Goal: Task Accomplishment & Management: Use online tool/utility

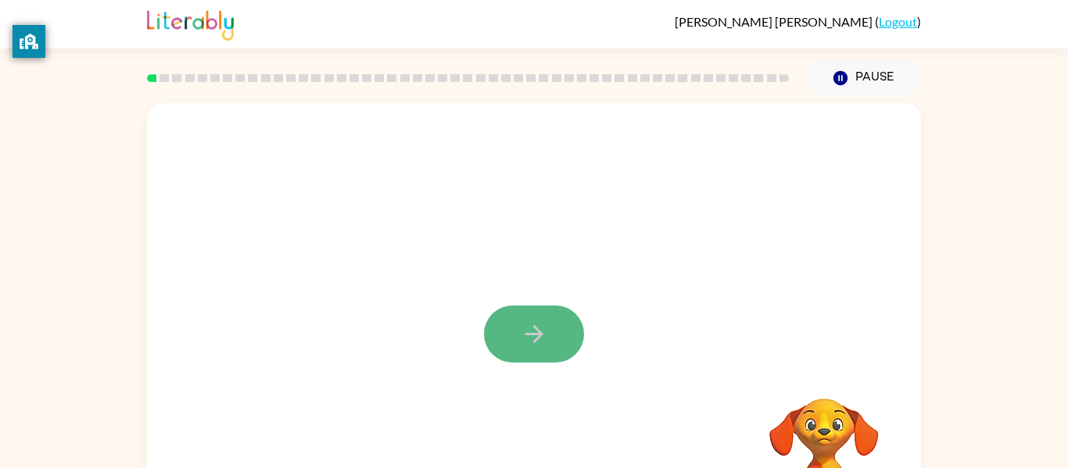
click at [547, 334] on icon "button" at bounding box center [534, 334] width 27 height 27
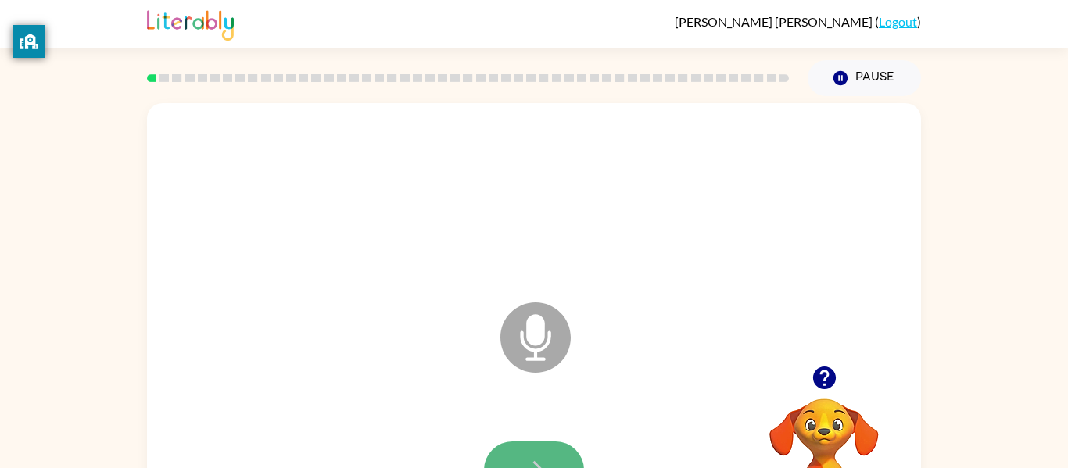
click at [539, 450] on button "button" at bounding box center [534, 470] width 100 height 57
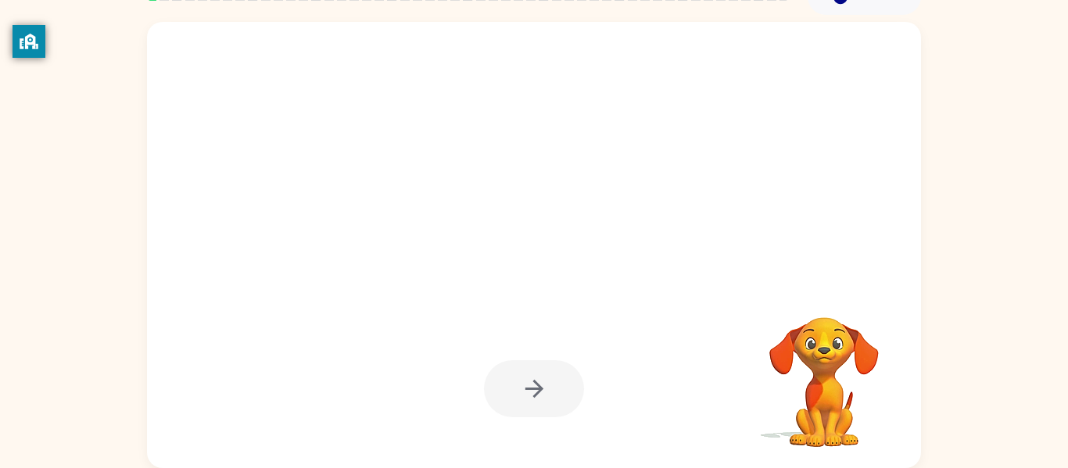
scroll to position [80, 0]
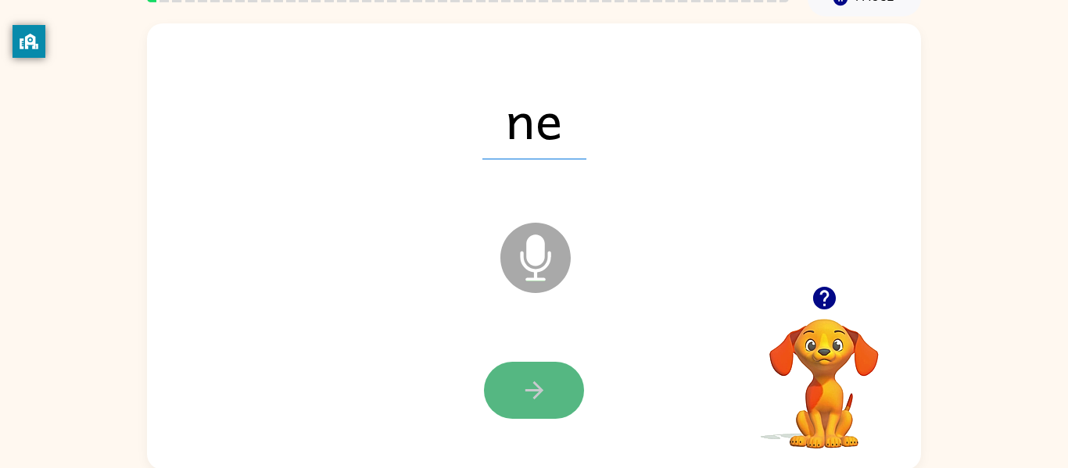
click at [537, 371] on button "button" at bounding box center [534, 390] width 100 height 57
click at [537, 372] on button "button" at bounding box center [534, 390] width 100 height 57
click at [536, 369] on button "button" at bounding box center [534, 390] width 100 height 57
click at [537, 371] on button "button" at bounding box center [534, 390] width 100 height 57
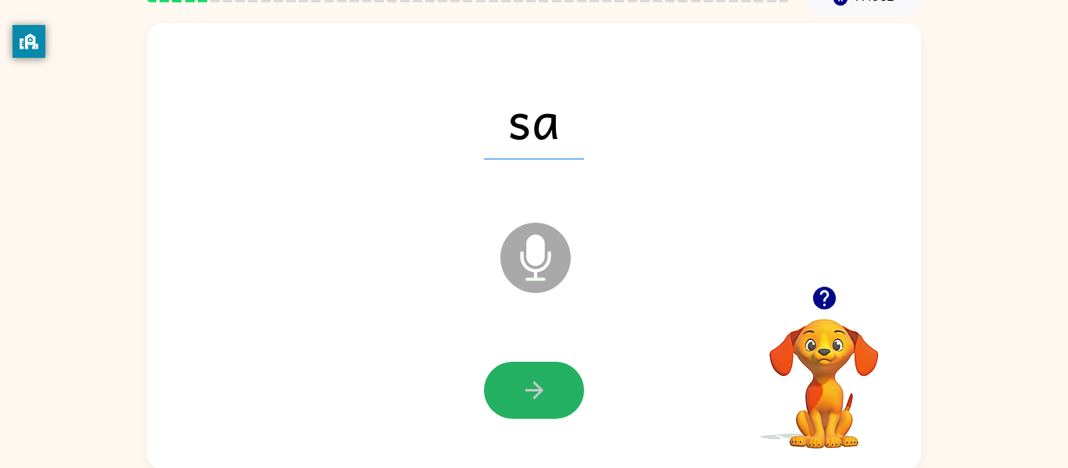
click at [537, 371] on button "button" at bounding box center [534, 390] width 100 height 57
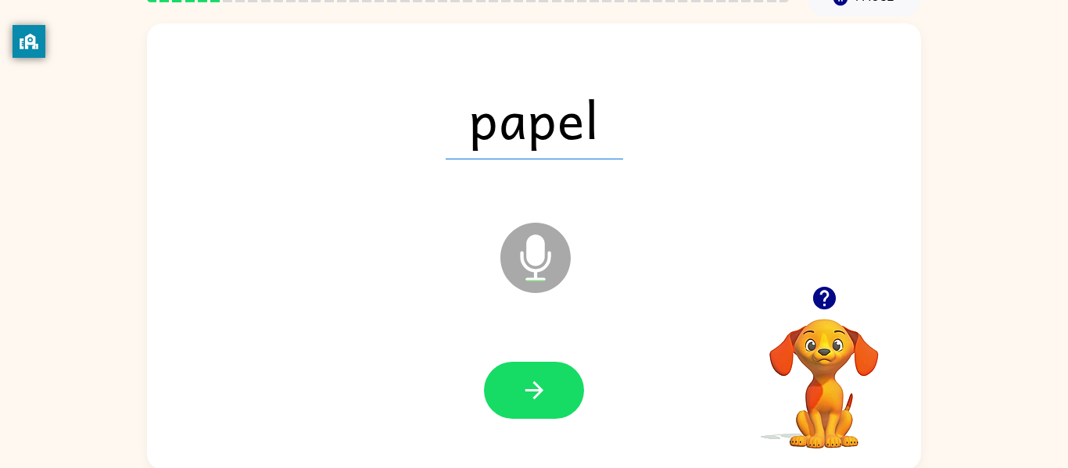
click at [537, 371] on button "button" at bounding box center [534, 390] width 100 height 57
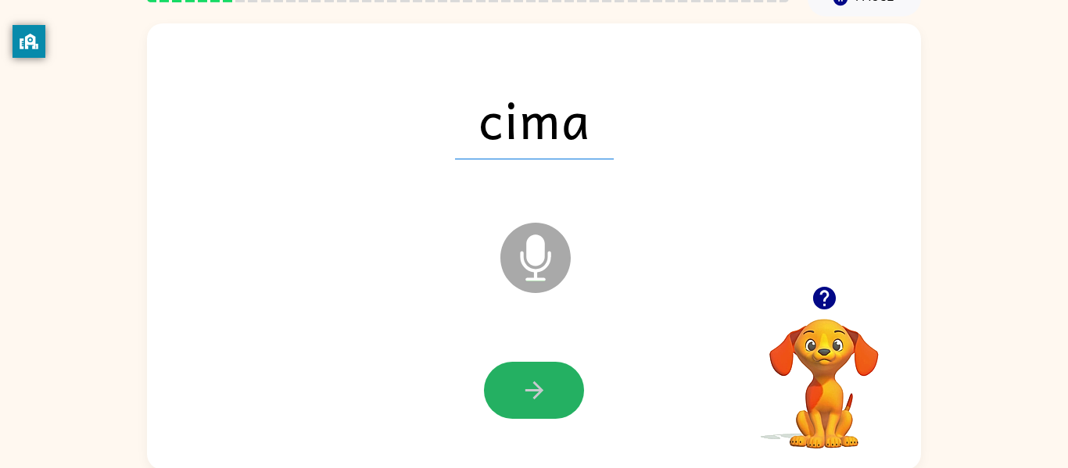
click at [537, 371] on button "button" at bounding box center [534, 390] width 100 height 57
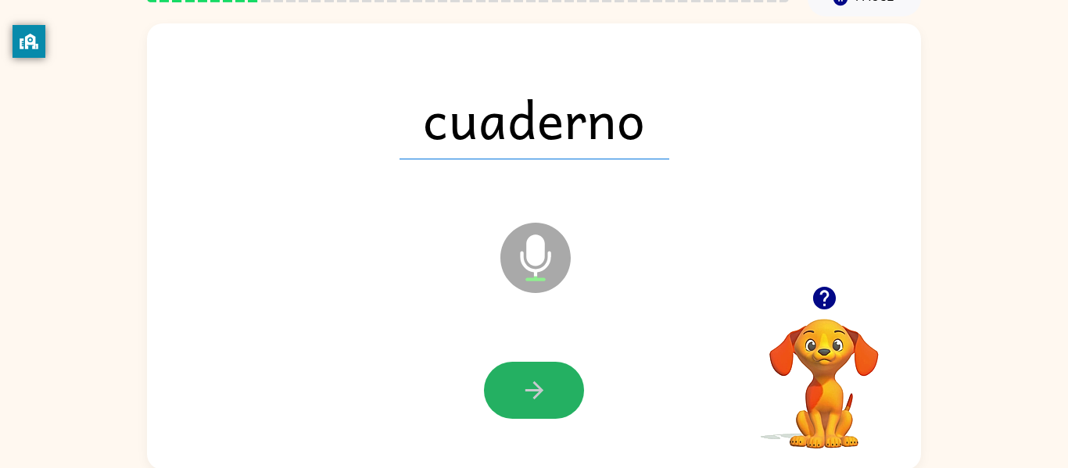
click at [537, 371] on button "button" at bounding box center [534, 390] width 100 height 57
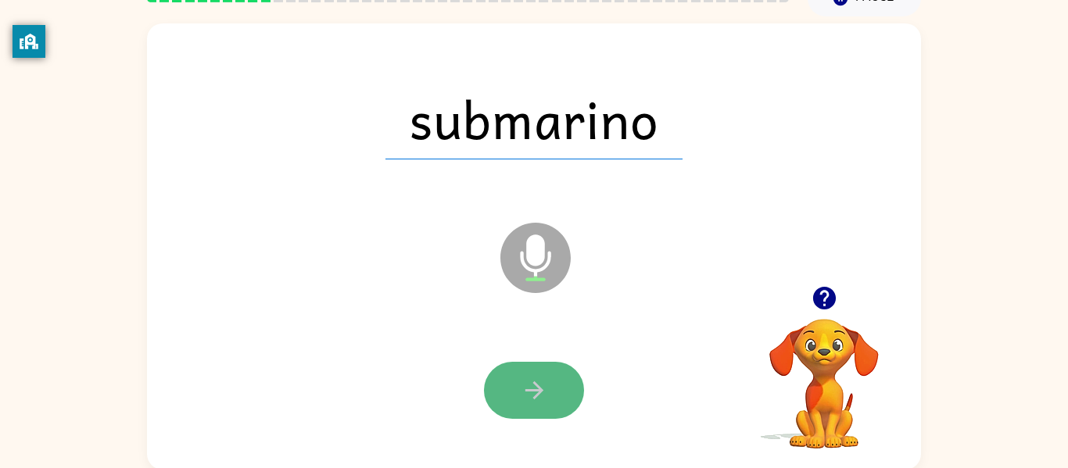
click at [536, 372] on button "button" at bounding box center [534, 390] width 100 height 57
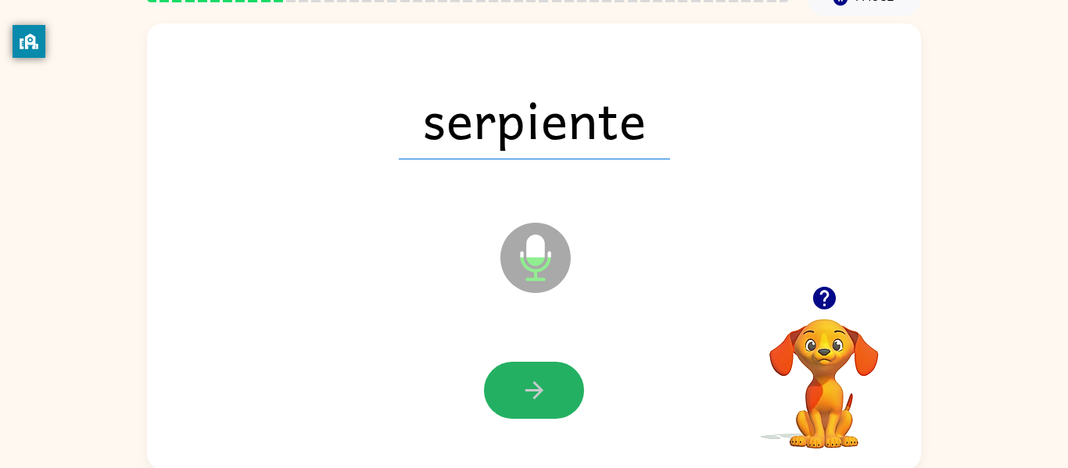
click at [536, 372] on button "button" at bounding box center [534, 390] width 100 height 57
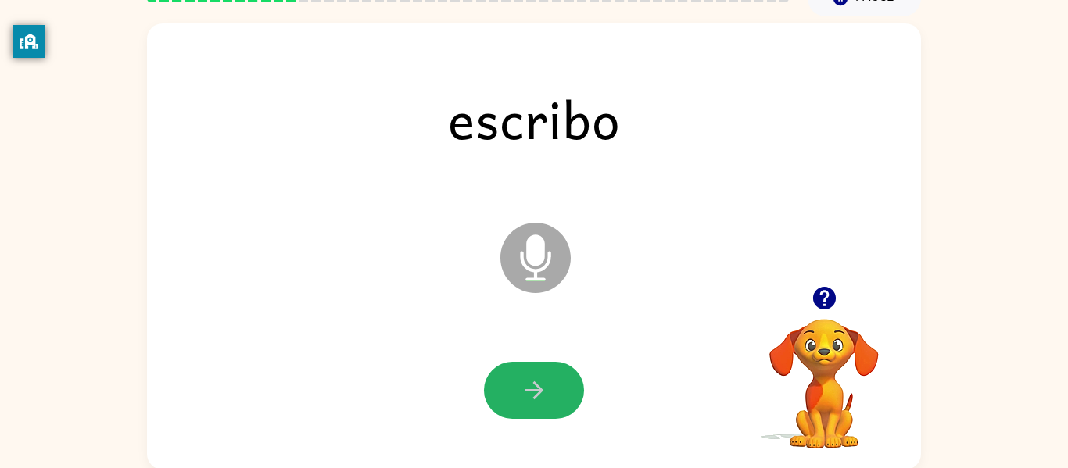
drag, startPoint x: 536, startPoint y: 372, endPoint x: 534, endPoint y: 353, distance: 18.9
click at [534, 353] on div at bounding box center [534, 391] width 743 height 128
click at [528, 407] on button "button" at bounding box center [534, 390] width 100 height 57
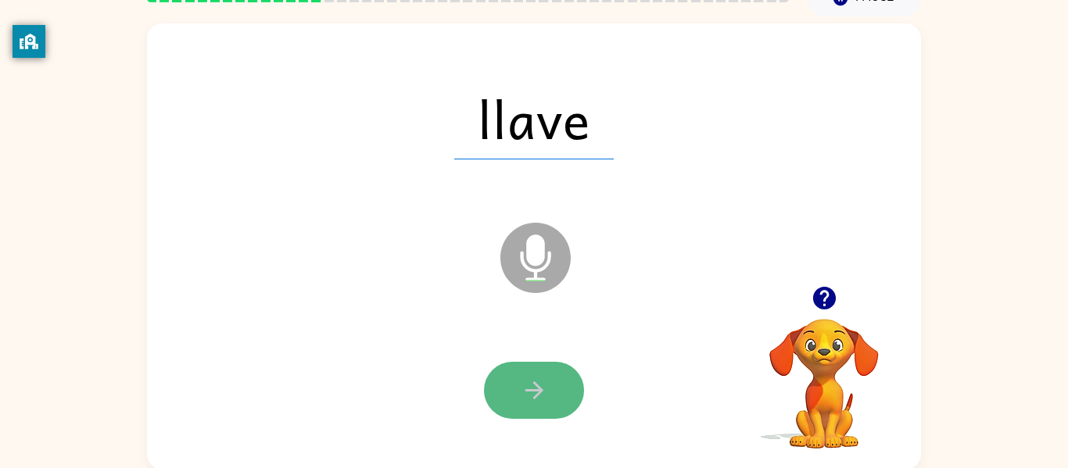
click at [528, 402] on icon "button" at bounding box center [534, 390] width 27 height 27
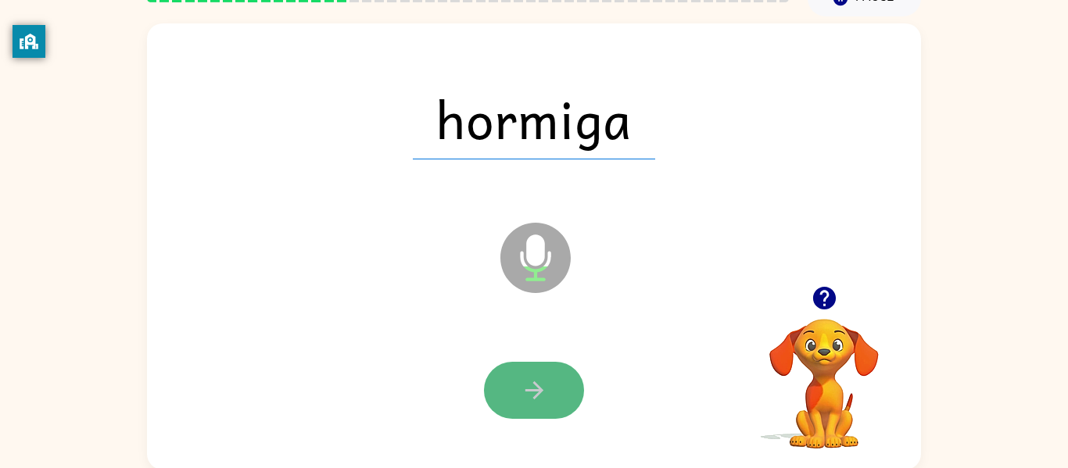
click at [529, 401] on icon "button" at bounding box center [534, 390] width 27 height 27
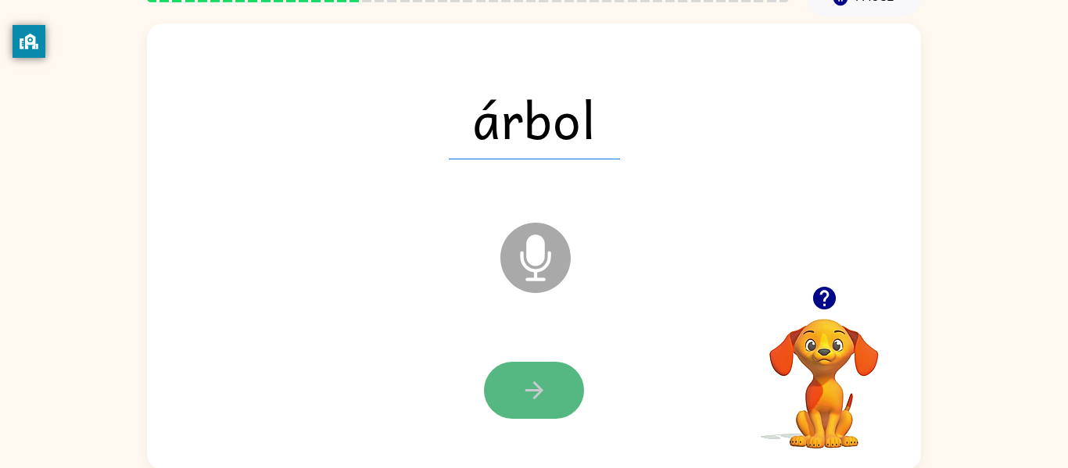
click at [529, 395] on icon "button" at bounding box center [534, 390] width 27 height 27
click at [532, 387] on icon "button" at bounding box center [534, 390] width 27 height 27
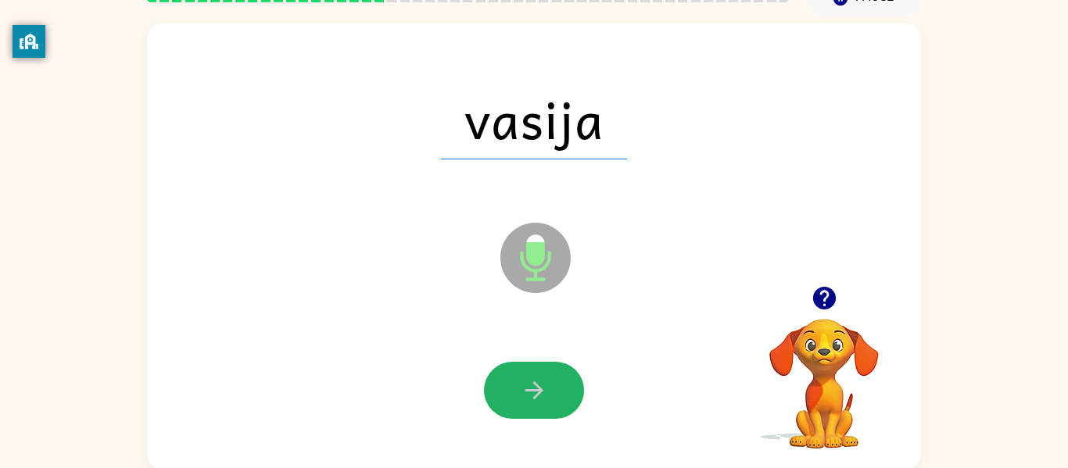
click at [532, 387] on icon "button" at bounding box center [534, 390] width 27 height 27
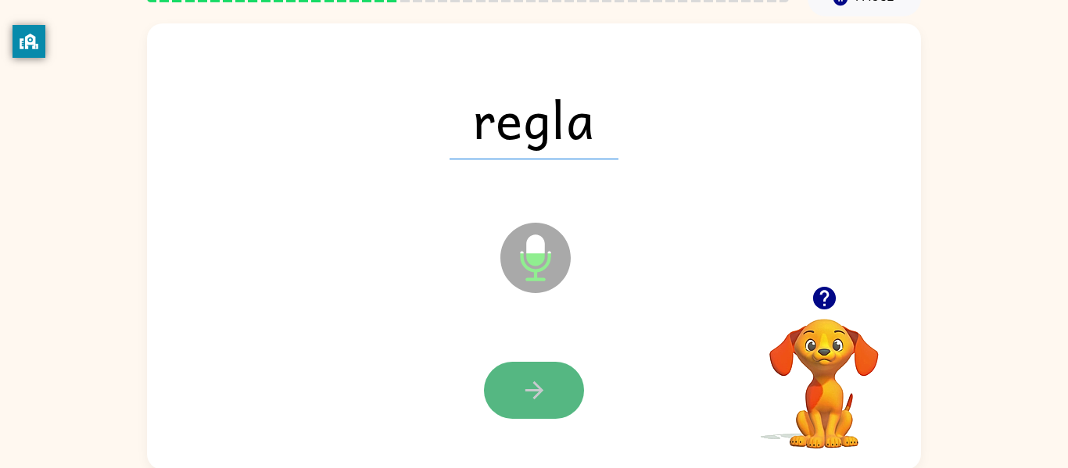
click at [532, 384] on icon "button" at bounding box center [534, 390] width 27 height 27
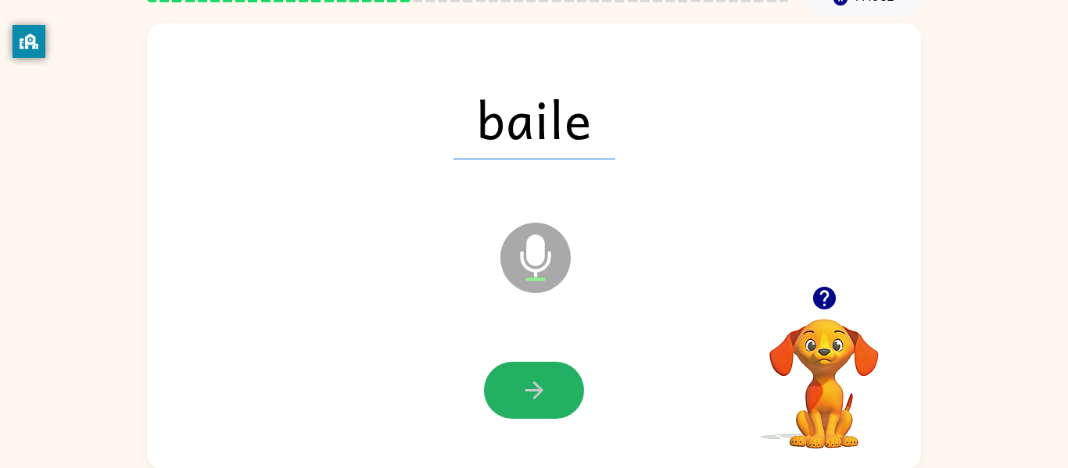
click at [532, 384] on icon "button" at bounding box center [534, 390] width 27 height 27
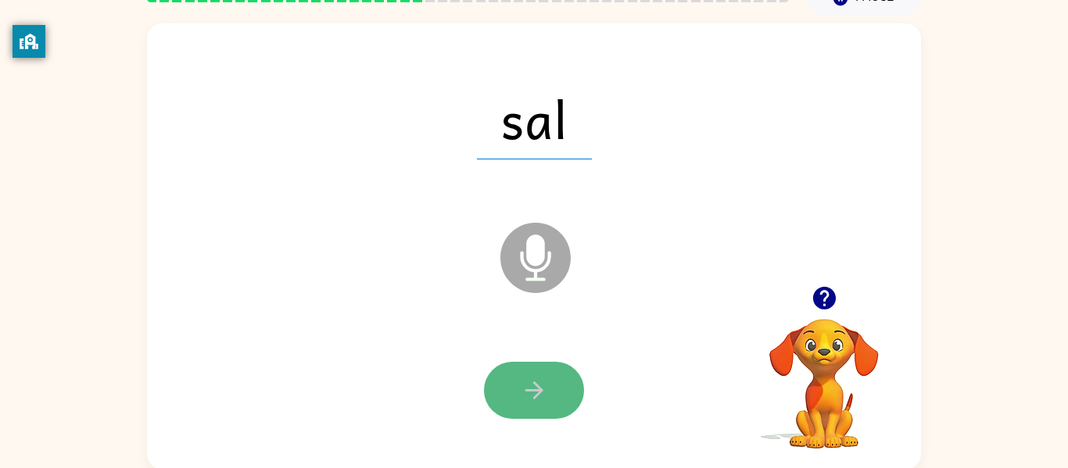
click at [533, 392] on icon "button" at bounding box center [534, 390] width 27 height 27
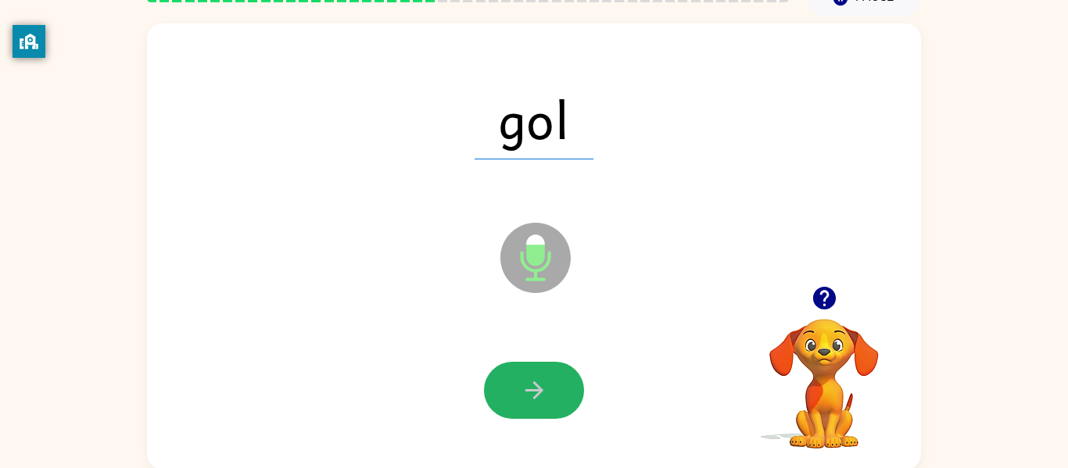
click at [533, 392] on icon "button" at bounding box center [534, 390] width 27 height 27
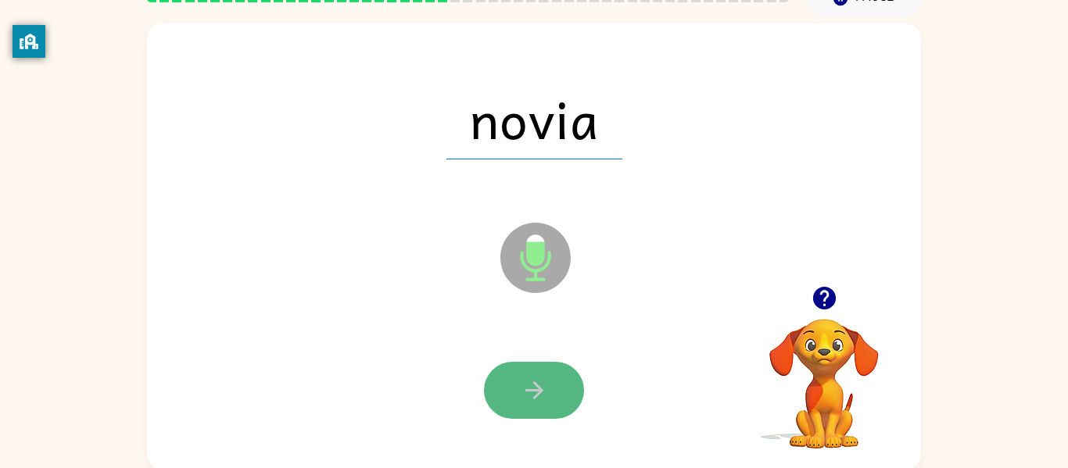
click at [533, 393] on icon "button" at bounding box center [534, 390] width 27 height 27
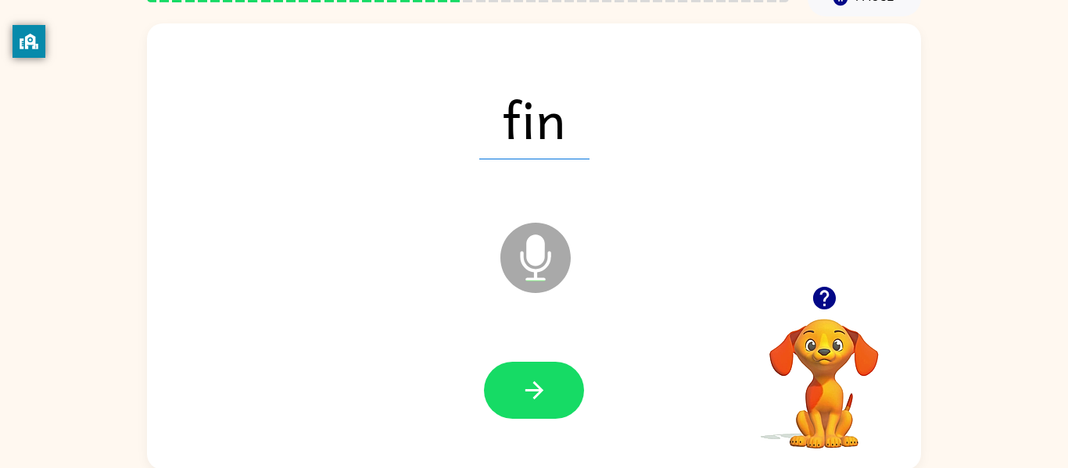
click at [533, 393] on icon "button" at bounding box center [534, 390] width 27 height 27
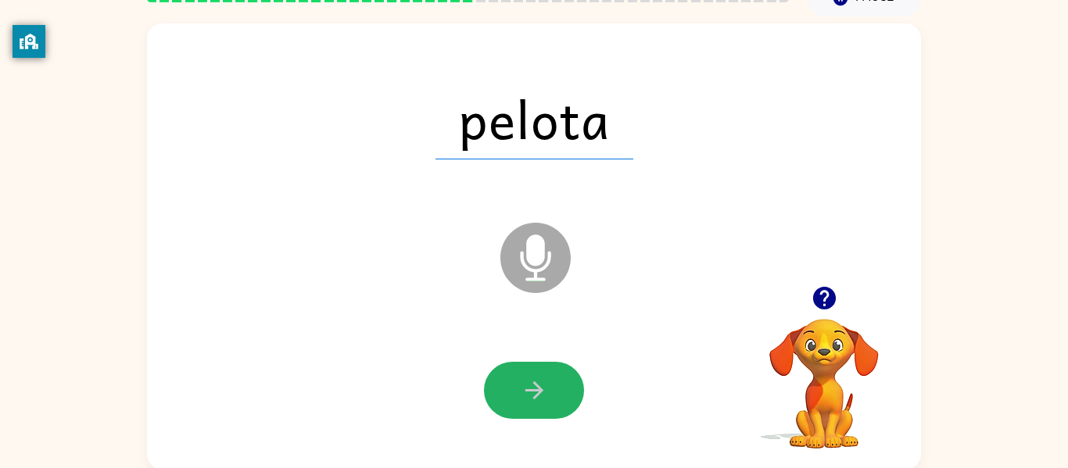
click at [533, 393] on icon "button" at bounding box center [534, 390] width 27 height 27
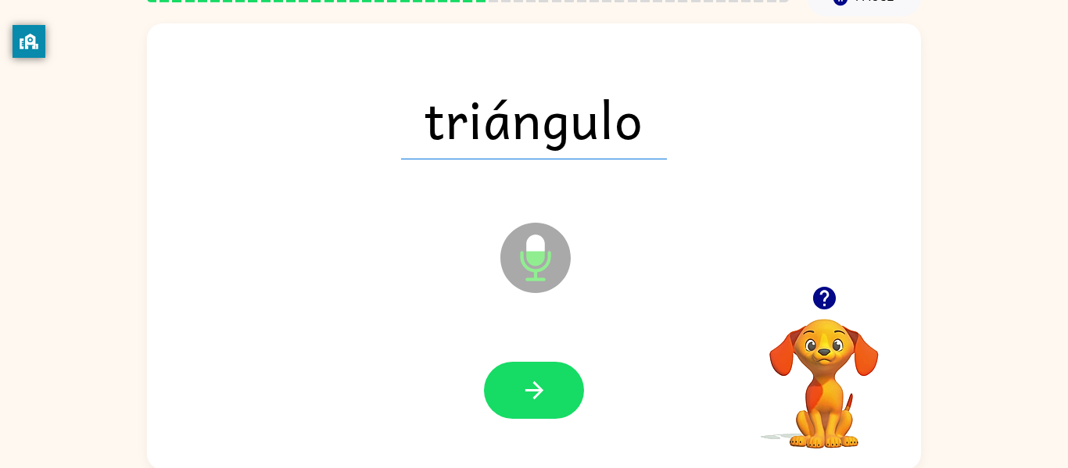
click at [533, 393] on icon "button" at bounding box center [534, 390] width 27 height 27
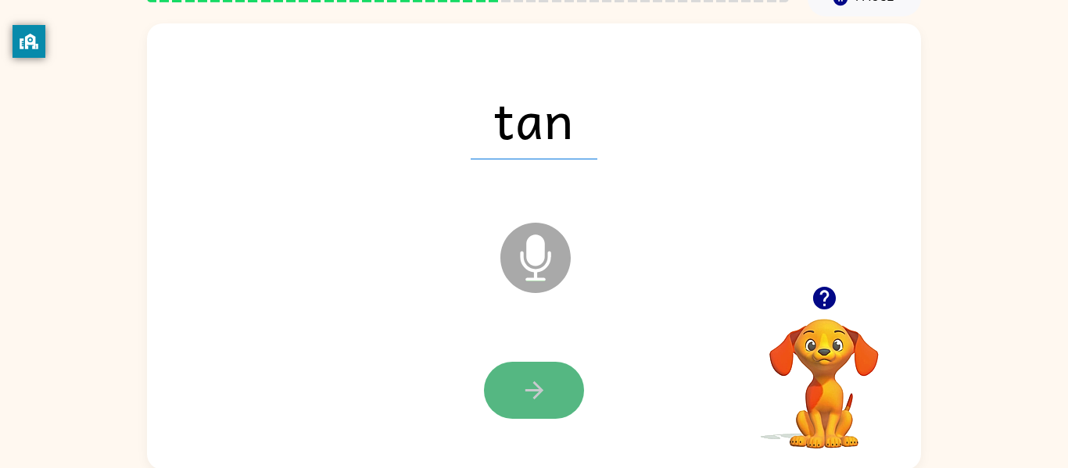
click at [533, 403] on icon "button" at bounding box center [534, 390] width 27 height 27
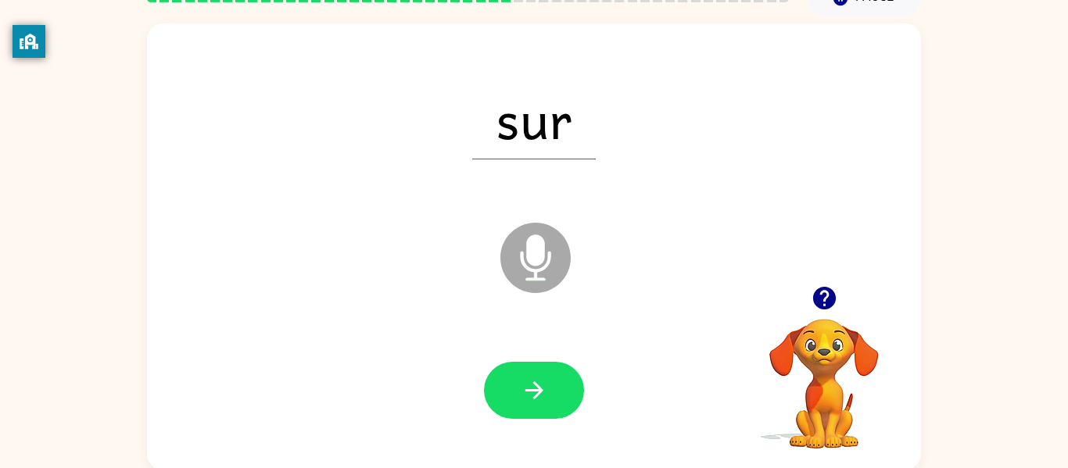
click at [465, 358] on div at bounding box center [534, 391] width 743 height 128
click at [535, 406] on button "button" at bounding box center [534, 390] width 100 height 57
click at [533, 389] on icon "button" at bounding box center [534, 390] width 27 height 27
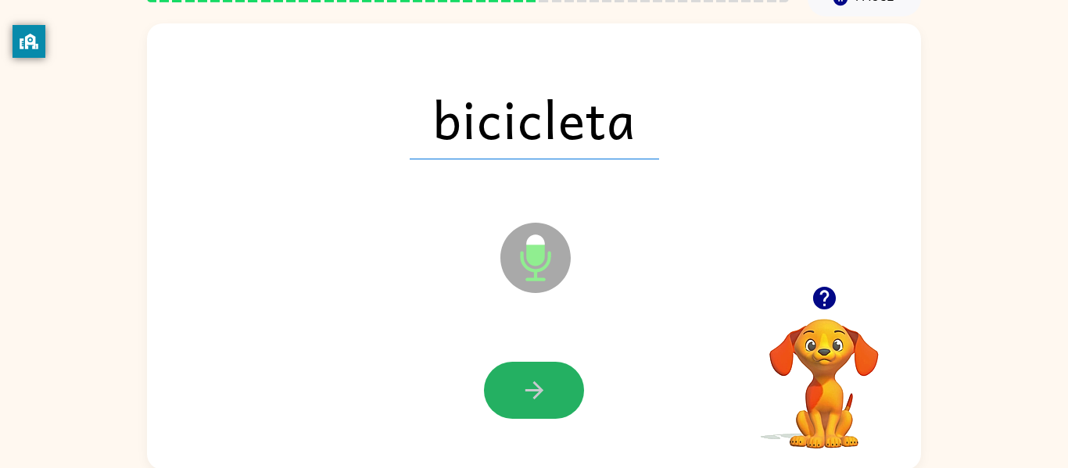
click at [533, 389] on icon "button" at bounding box center [534, 390] width 27 height 27
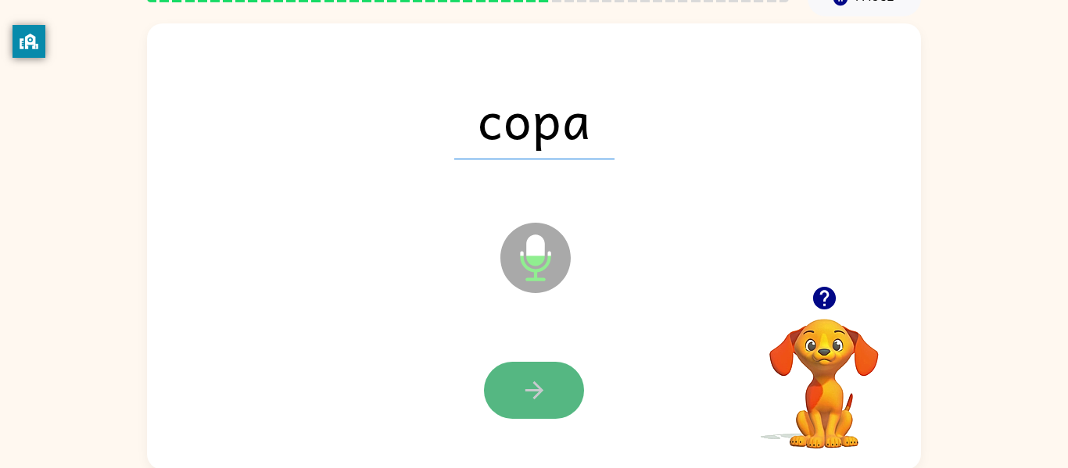
click at [533, 392] on icon "button" at bounding box center [534, 390] width 27 height 27
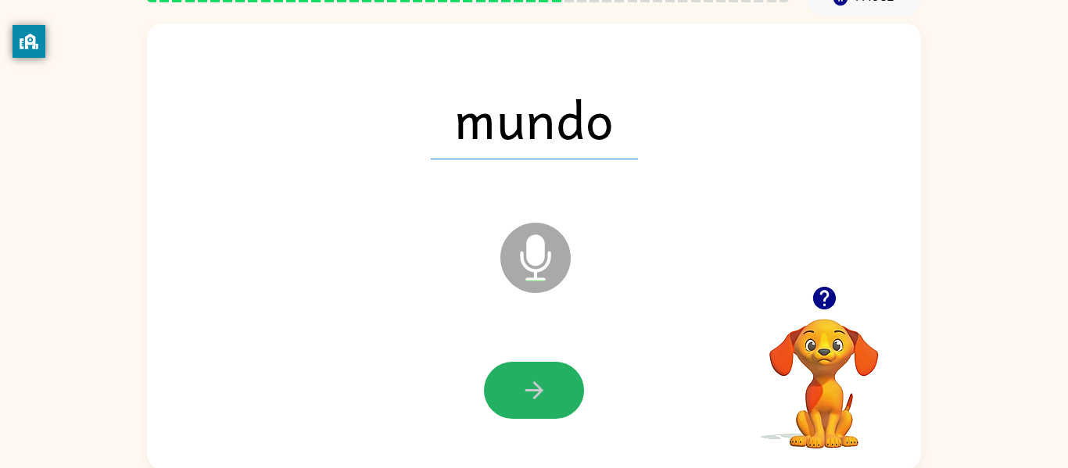
click at [533, 392] on icon "button" at bounding box center [534, 390] width 27 height 27
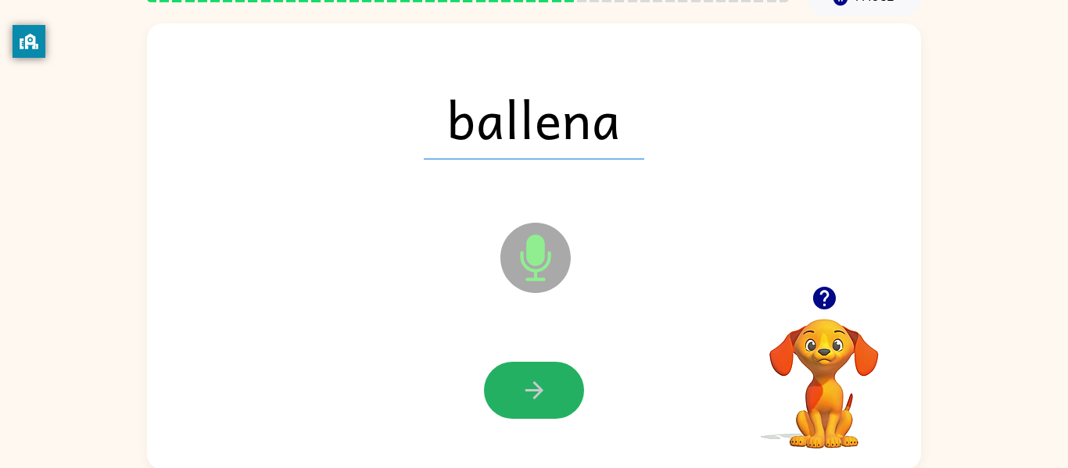
click at [533, 392] on icon "button" at bounding box center [534, 390] width 27 height 27
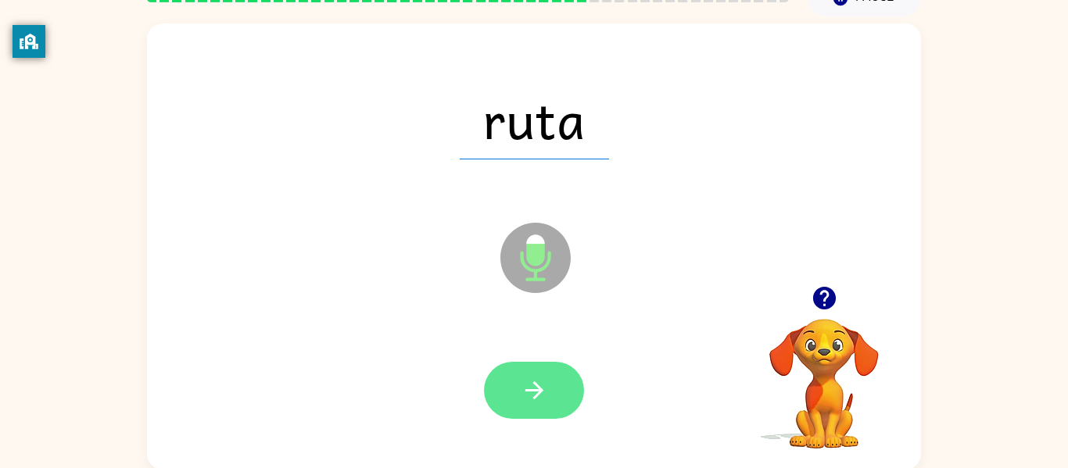
click at [533, 394] on icon "button" at bounding box center [534, 390] width 27 height 27
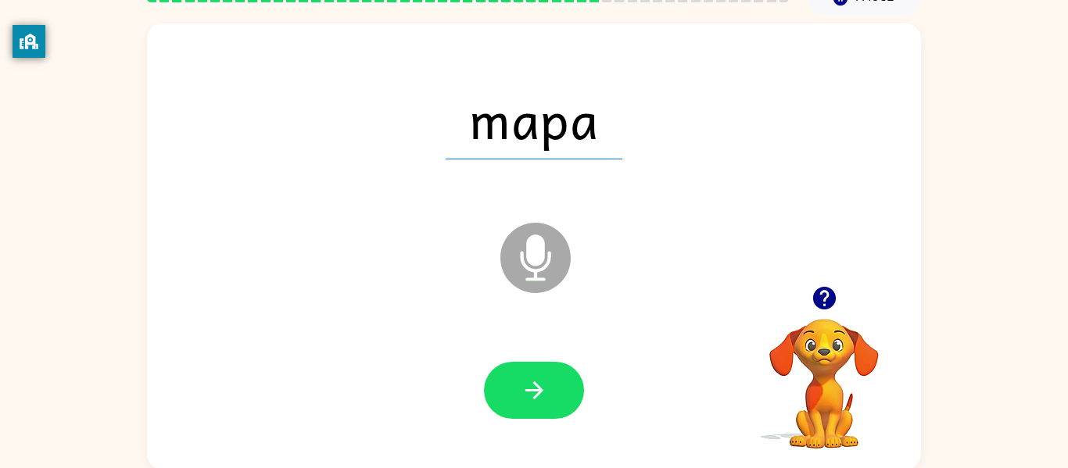
click at [533, 394] on icon "button" at bounding box center [534, 390] width 27 height 27
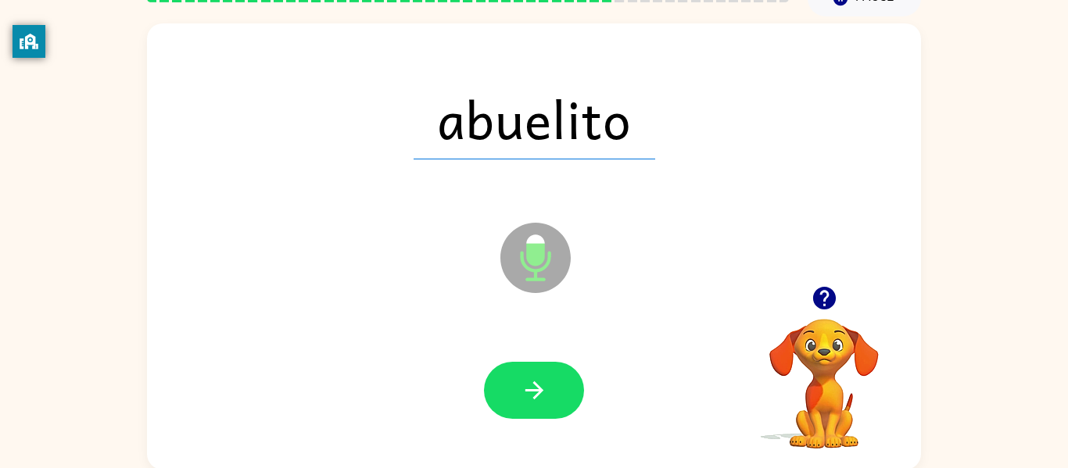
click at [533, 394] on icon "button" at bounding box center [534, 390] width 27 height 27
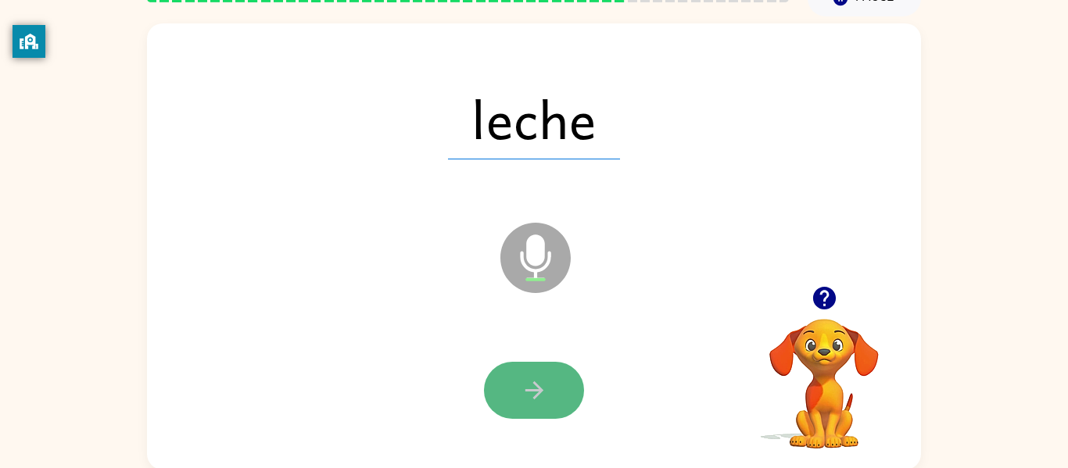
click at [529, 396] on icon "button" at bounding box center [534, 390] width 27 height 27
click at [532, 400] on icon "button" at bounding box center [534, 390] width 27 height 27
click at [531, 402] on icon "button" at bounding box center [534, 390] width 27 height 27
click at [531, 397] on icon "button" at bounding box center [534, 390] width 27 height 27
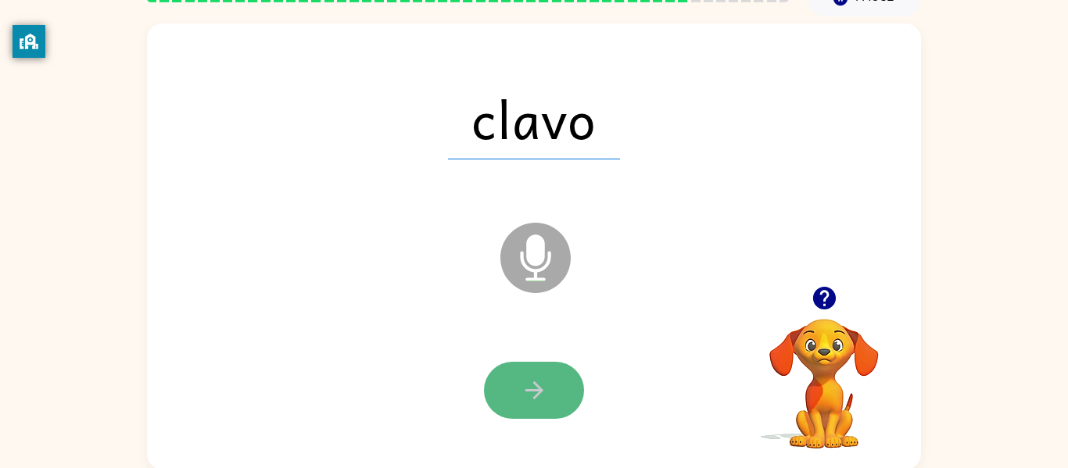
click at [531, 400] on icon "button" at bounding box center [534, 390] width 27 height 27
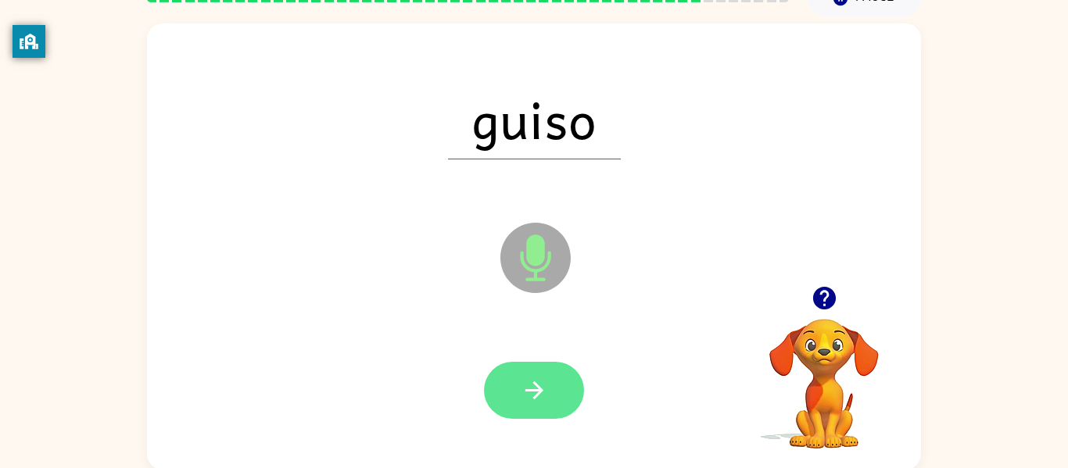
click at [527, 397] on icon "button" at bounding box center [534, 390] width 27 height 27
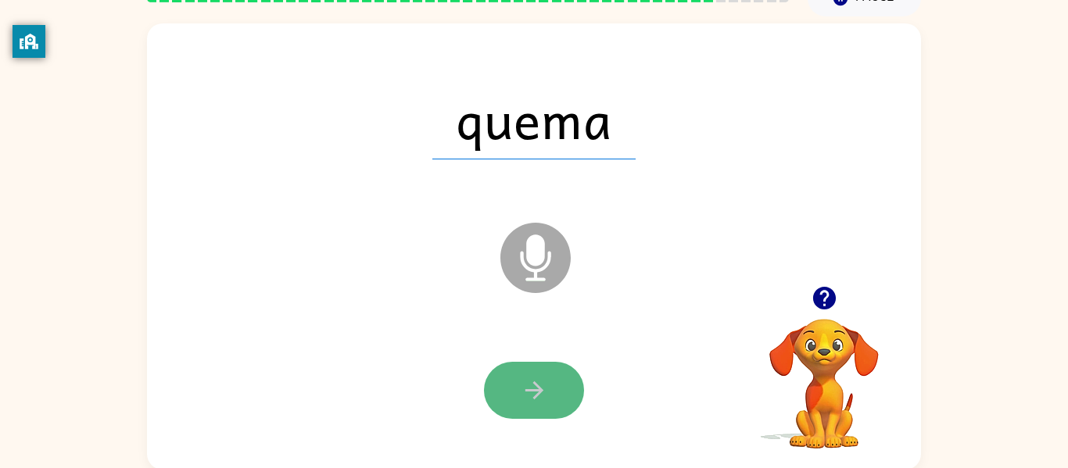
drag, startPoint x: 527, startPoint y: 397, endPoint x: 532, endPoint y: 407, distance: 11.2
click at [532, 407] on button "button" at bounding box center [534, 390] width 100 height 57
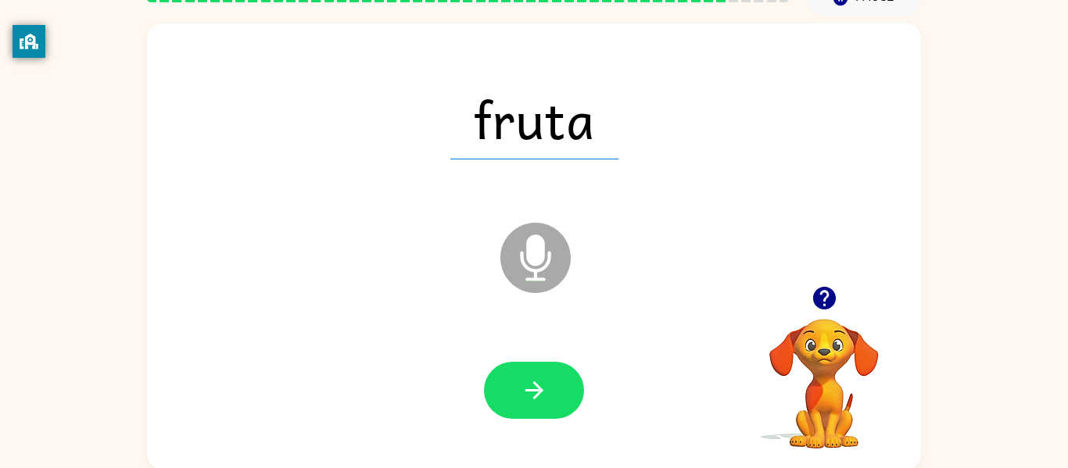
click at [532, 407] on button "button" at bounding box center [534, 390] width 100 height 57
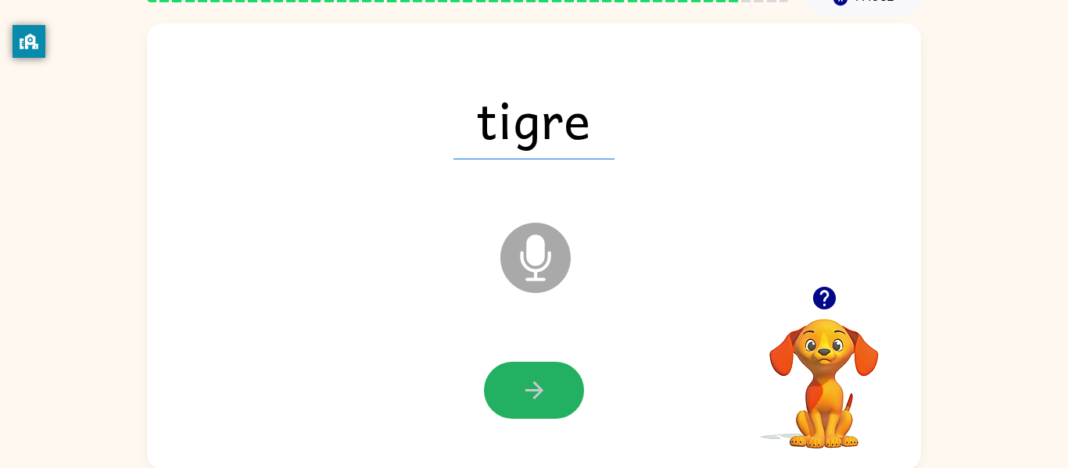
click at [532, 407] on button "button" at bounding box center [534, 390] width 100 height 57
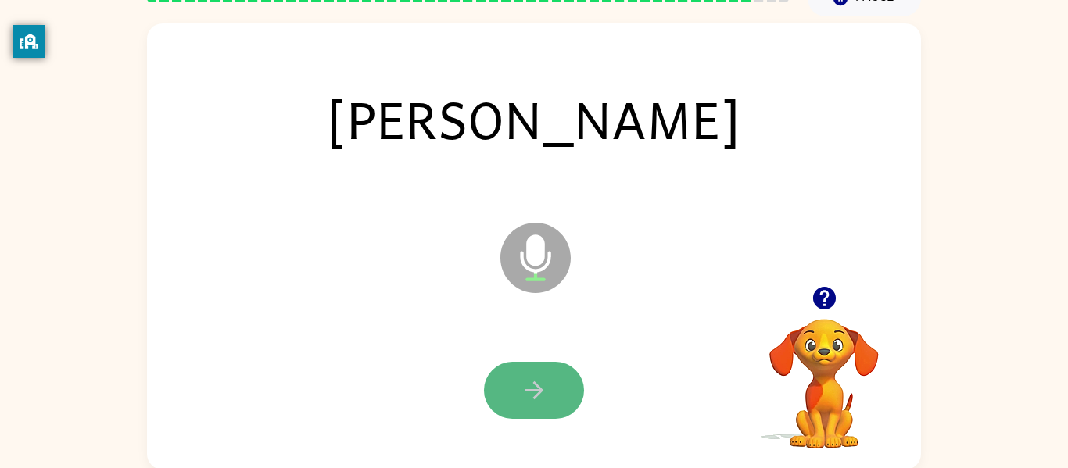
click at [532, 408] on button "button" at bounding box center [534, 390] width 100 height 57
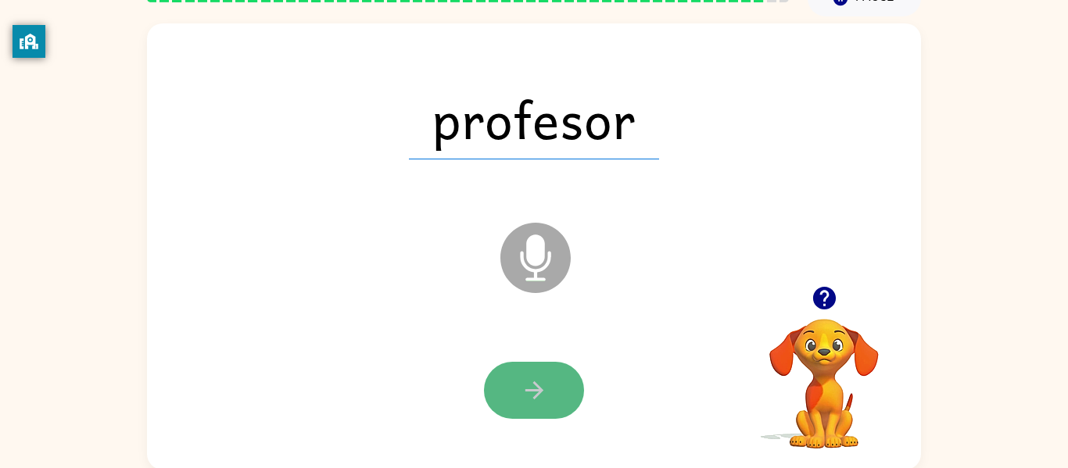
click at [532, 389] on icon "button" at bounding box center [534, 391] width 18 height 18
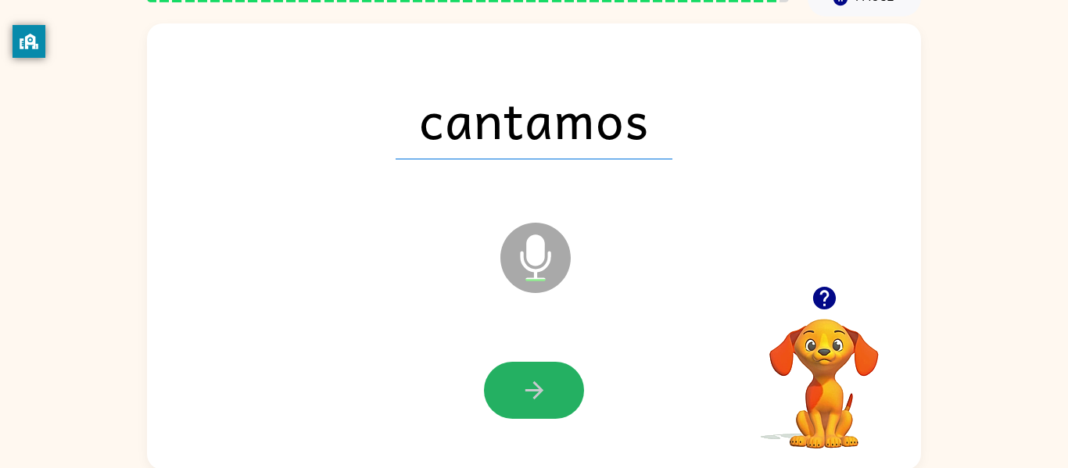
click at [532, 389] on icon "button" at bounding box center [534, 391] width 18 height 18
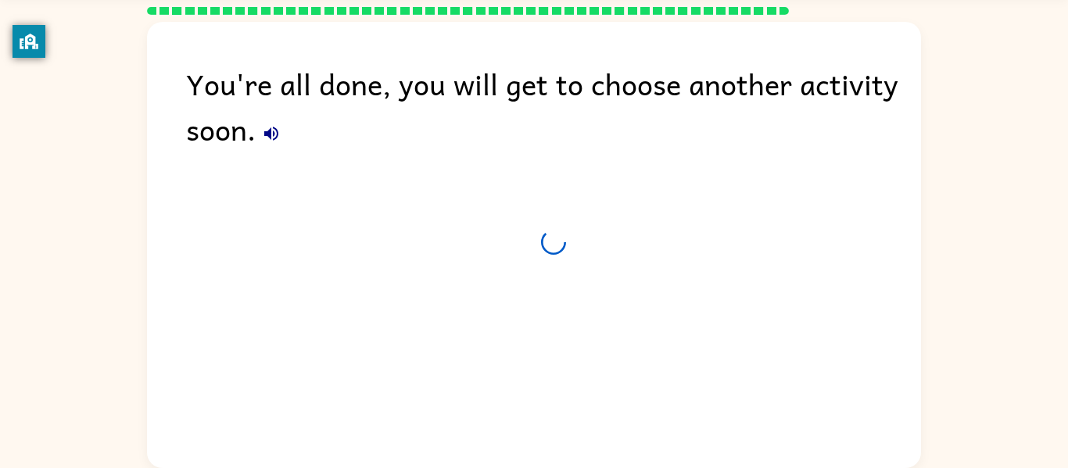
scroll to position [53, 0]
